Goal: Find specific page/section: Find specific page/section

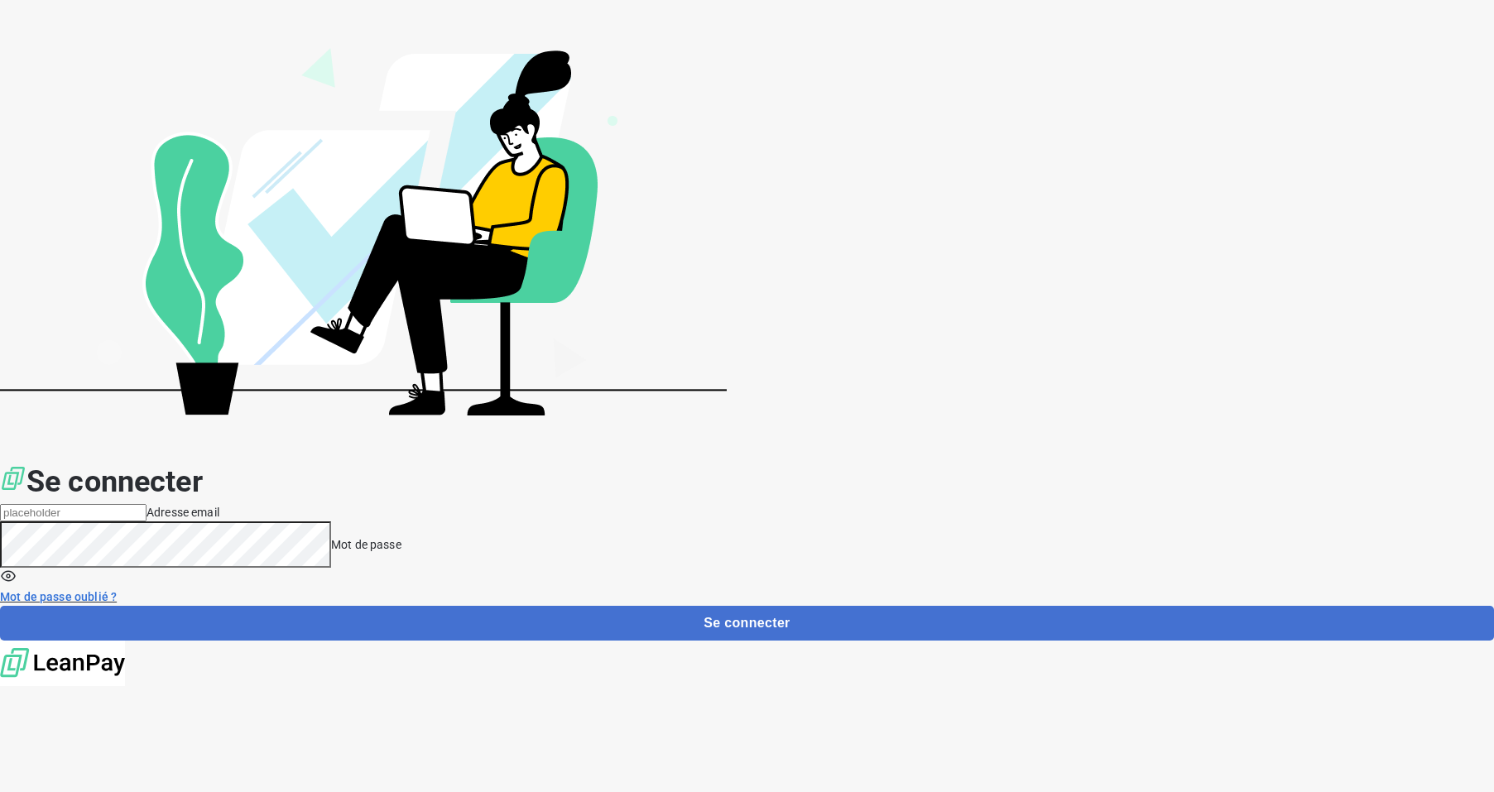
type input "[EMAIL_ADDRESS][DOMAIN_NAME]"
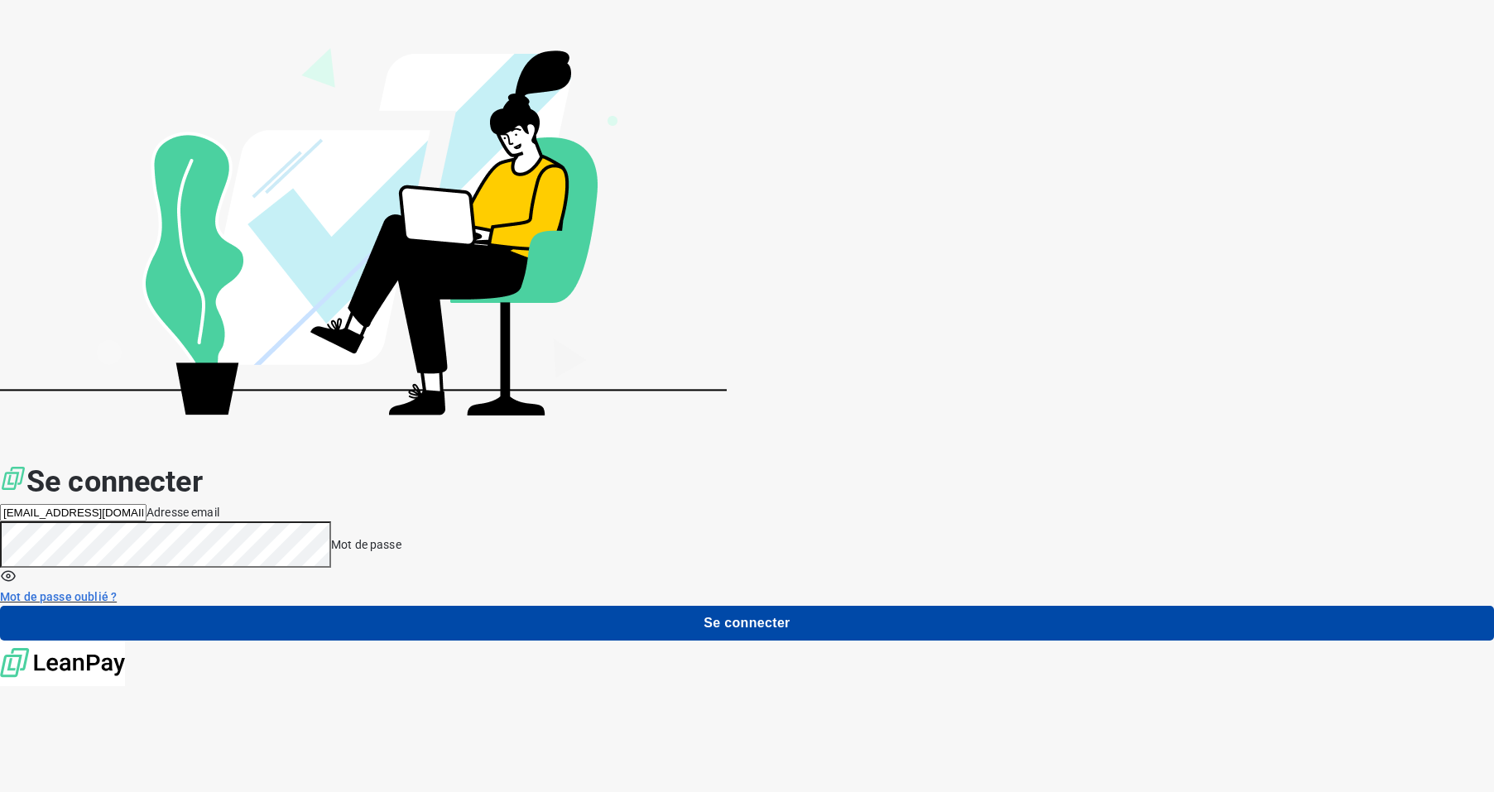
click at [1110, 606] on button "Se connecter" at bounding box center [747, 623] width 1494 height 35
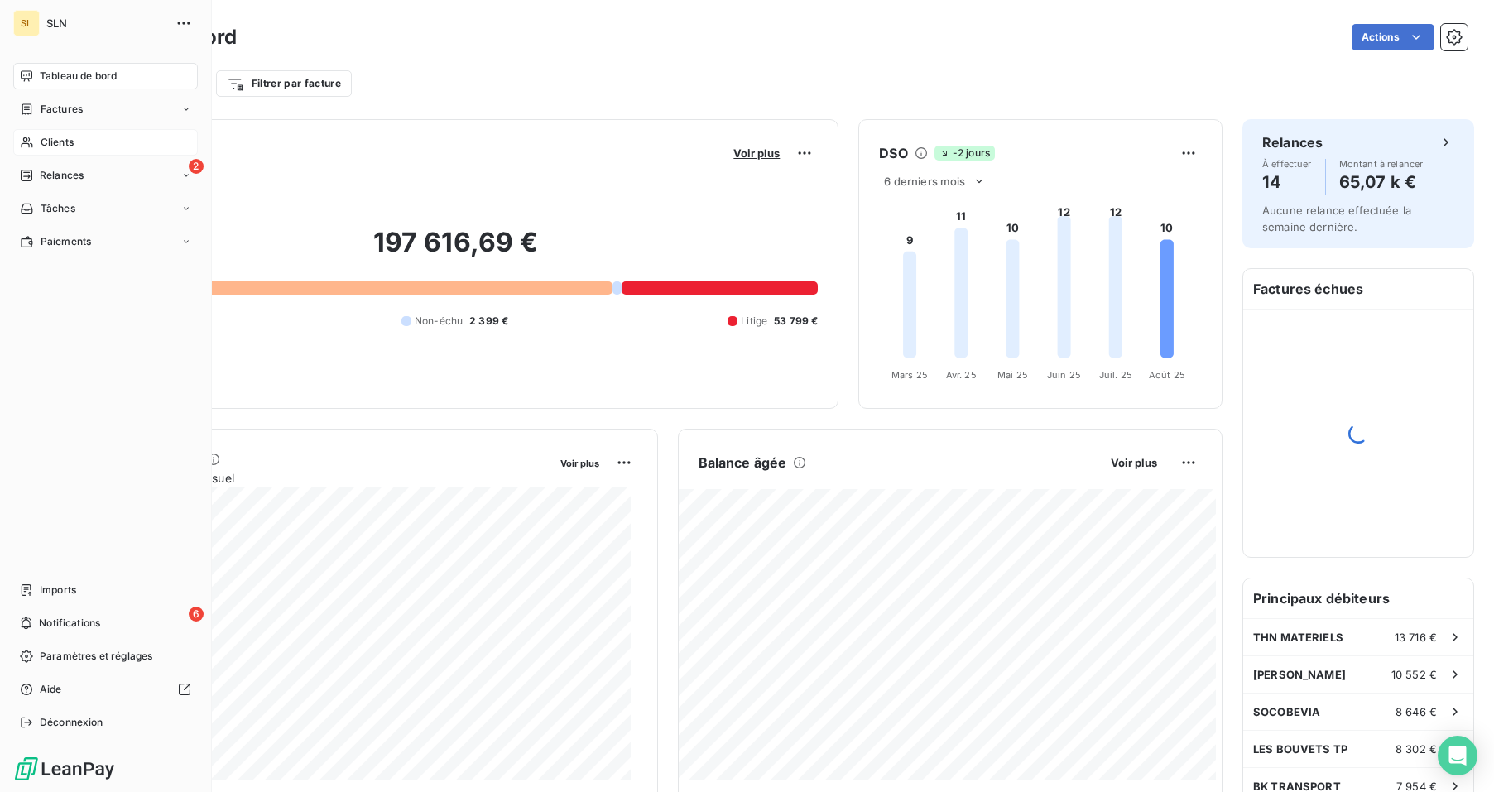
click at [33, 142] on icon at bounding box center [27, 142] width 14 height 13
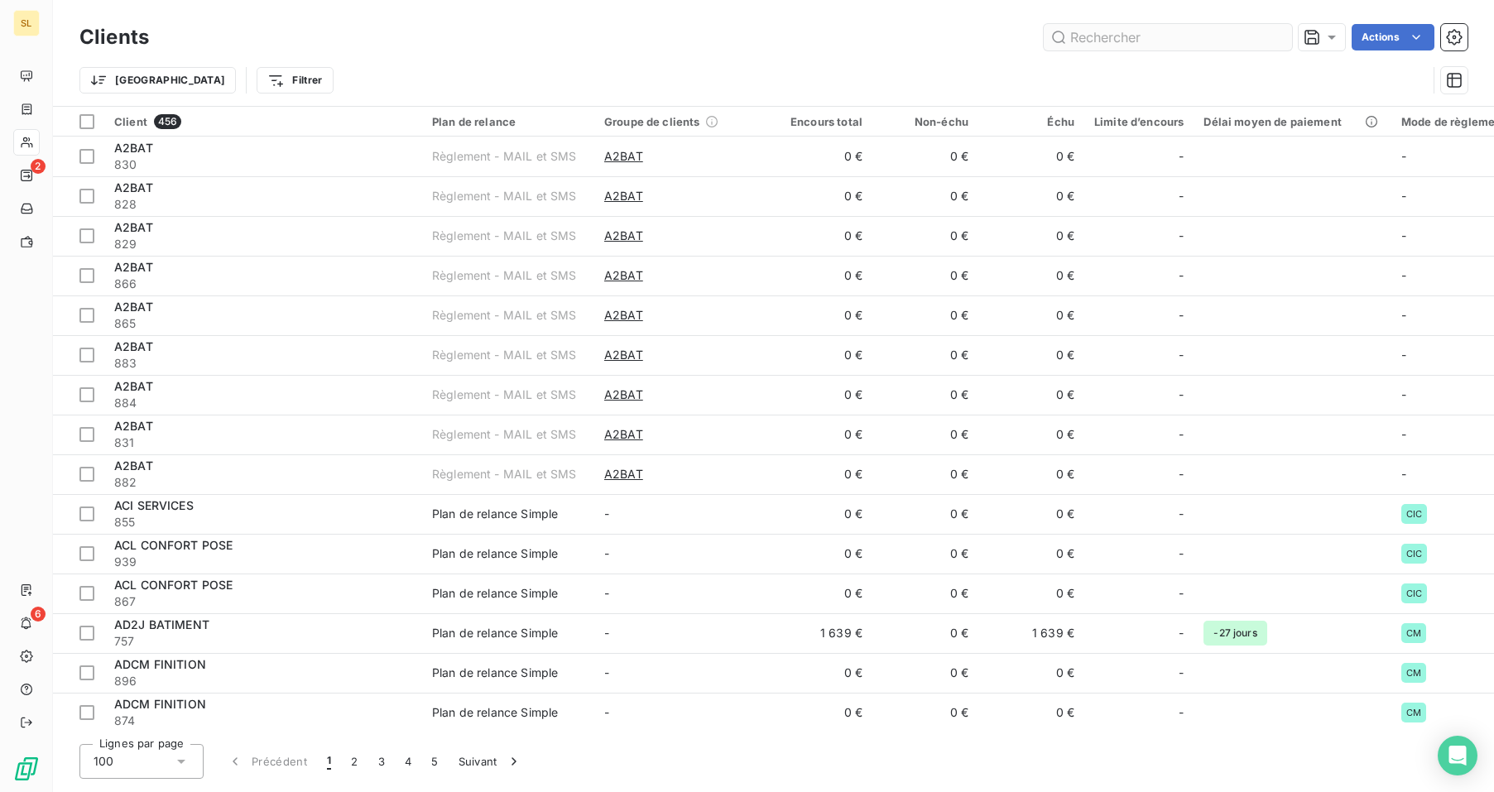
click at [1174, 46] on input "text" at bounding box center [1168, 37] width 248 height 26
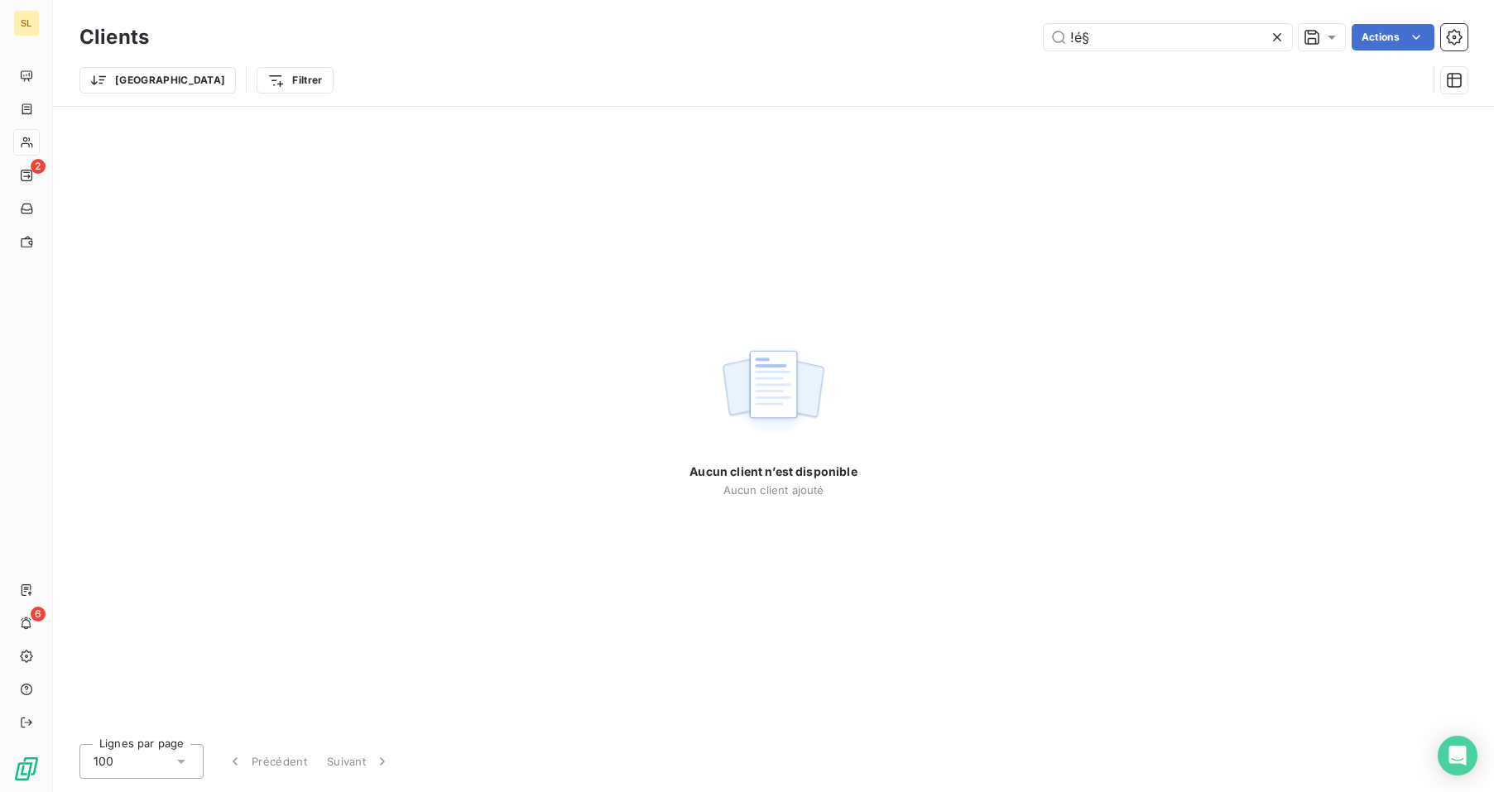
drag, startPoint x: 1121, startPoint y: 42, endPoint x: 996, endPoint y: 26, distance: 126.1
click at [996, 26] on div "!é§ Actions" at bounding box center [818, 37] width 1299 height 26
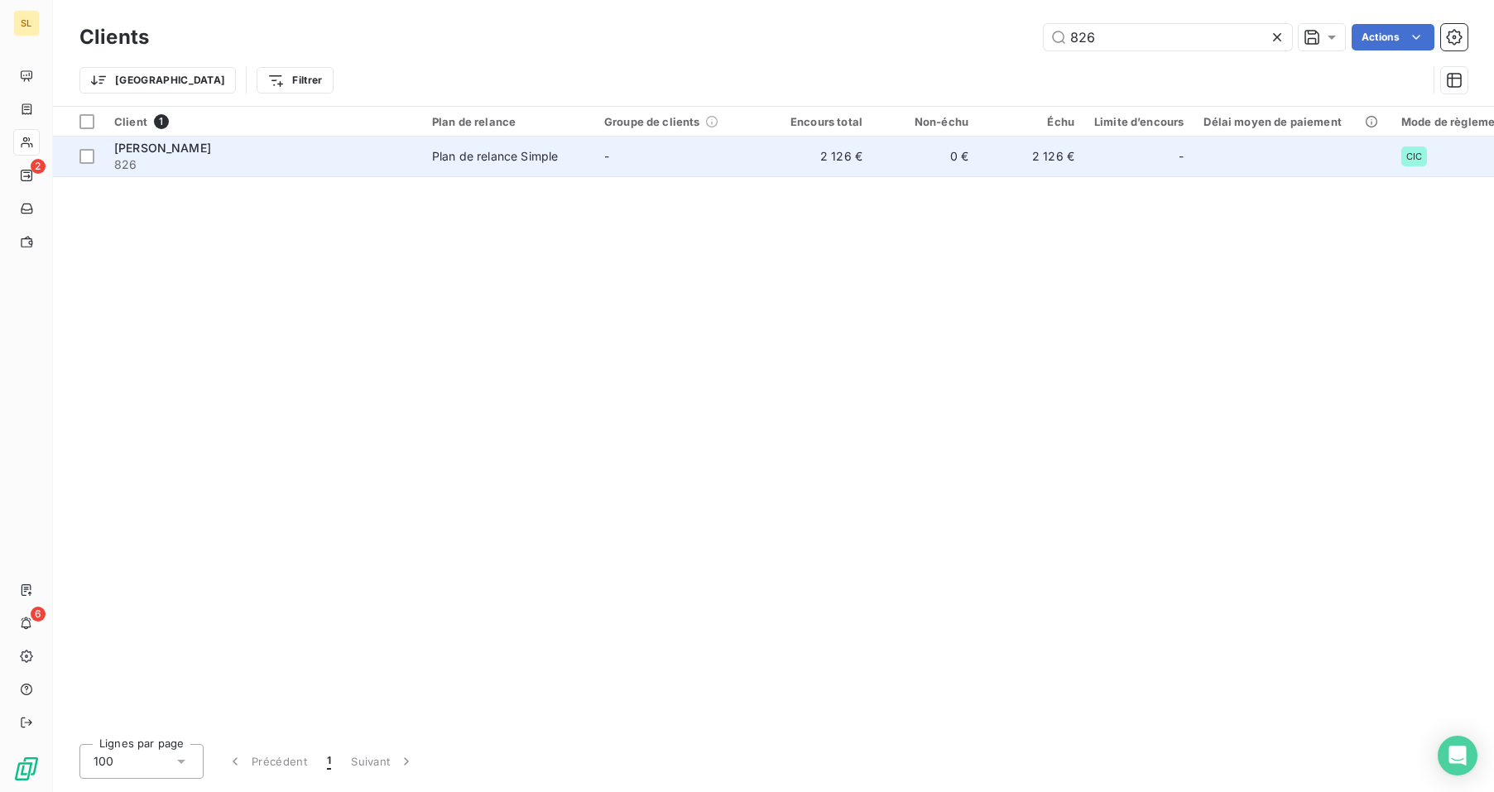
type input "826"
click at [437, 152] on div "Plan de relance Simple" at bounding box center [495, 156] width 126 height 17
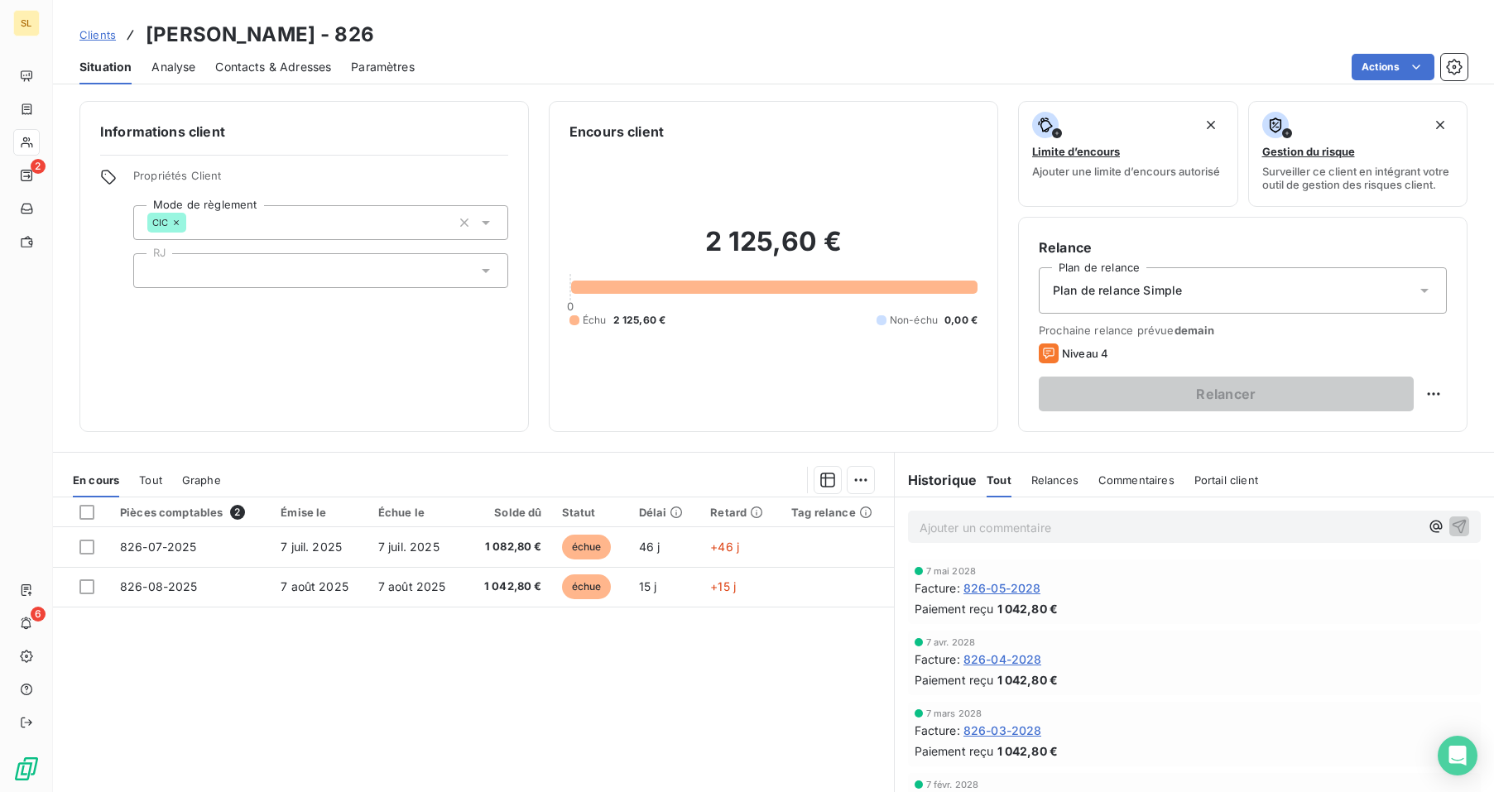
click at [222, 222] on div "CIC" at bounding box center [320, 222] width 375 height 35
click at [315, 146] on div "Informations client Propriétés Client Mode de règlement CIC RJ" at bounding box center [303, 266] width 449 height 331
